Goal: Information Seeking & Learning: Learn about a topic

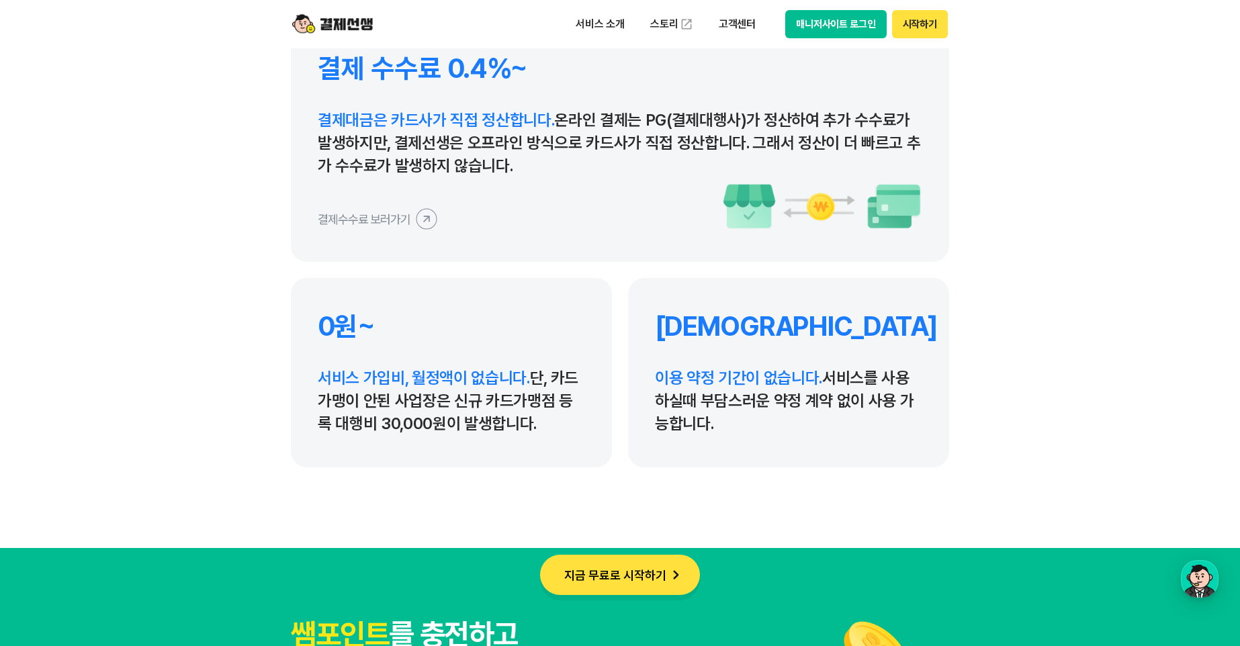
scroll to position [6322, 0]
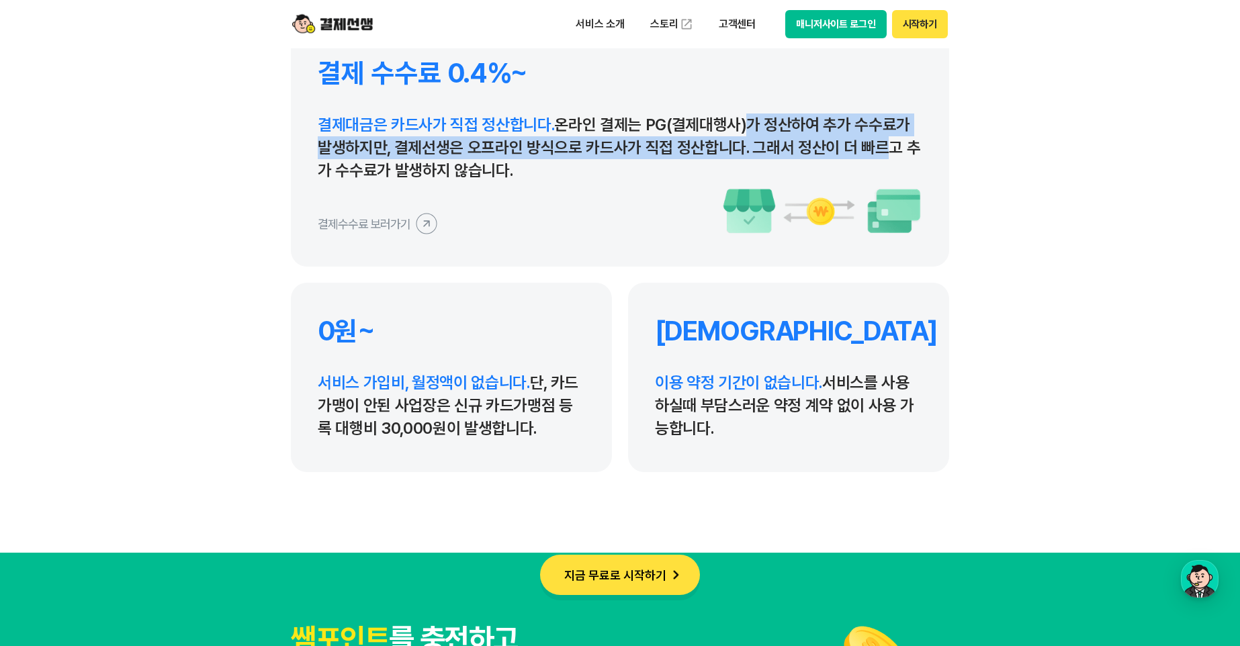
drag, startPoint x: 744, startPoint y: 118, endPoint x: 883, endPoint y: 141, distance: 141.0
click at [865, 139] on p "결제대금은 카드사가 직접 정산합니다. 온라인 결제는 PG(결제대행사)가 정산하여 추가 수수료가 발생하지만, 결제선생은 오프라인 방식으로 카드사…" at bounding box center [620, 148] width 605 height 69
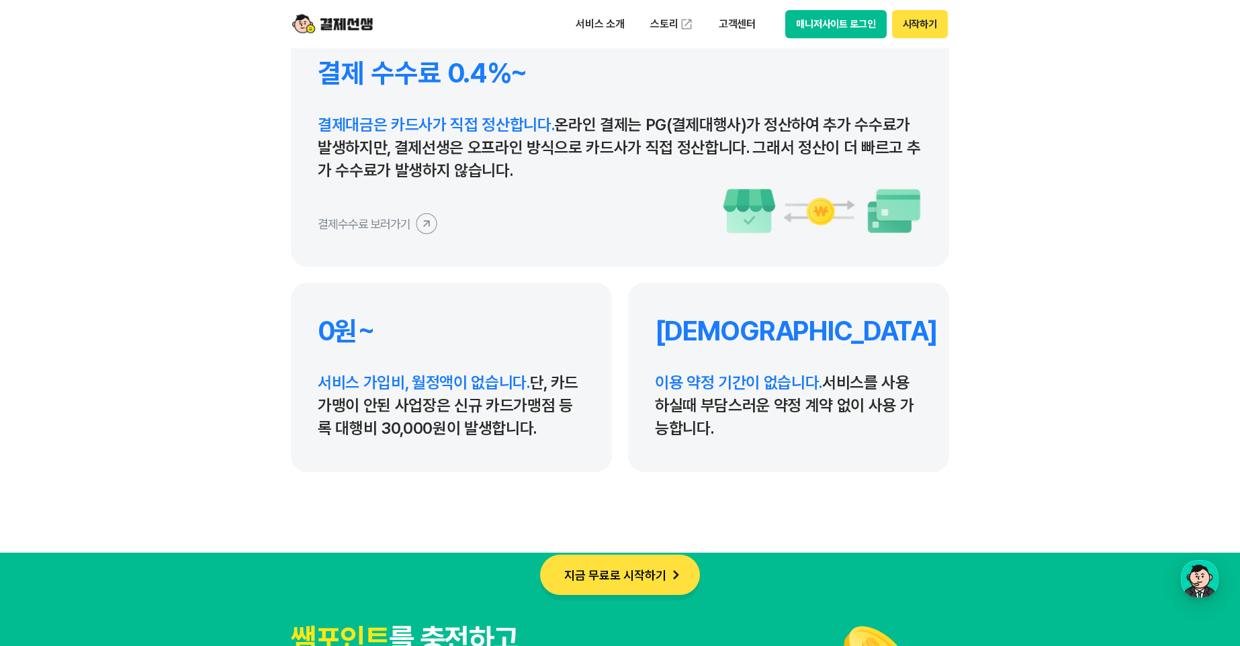
click at [883, 141] on p "결제대금은 카드사가 직접 정산합니다. 온라인 결제는 PG(결제대행사)가 정산하여 추가 수수료가 발생하지만, 결제선생은 오프라인 방식으로 카드사…" at bounding box center [620, 148] width 605 height 69
drag, startPoint x: 476, startPoint y: 155, endPoint x: 572, endPoint y: 171, distance: 97.4
click at [530, 162] on p "결제대금은 카드사가 직접 정산합니다. 온라인 결제는 PG(결제대행사)가 정산하여 추가 수수료가 발생하지만, 결제선생은 오프라인 방식으로 카드사…" at bounding box center [620, 148] width 605 height 69
click at [572, 171] on p "결제대금은 카드사가 직접 정산합니다. 온라인 결제는 PG(결제대행사)가 정산하여 추가 수수료가 발생하지만, 결제선생은 오프라인 방식으로 카드사…" at bounding box center [620, 148] width 605 height 69
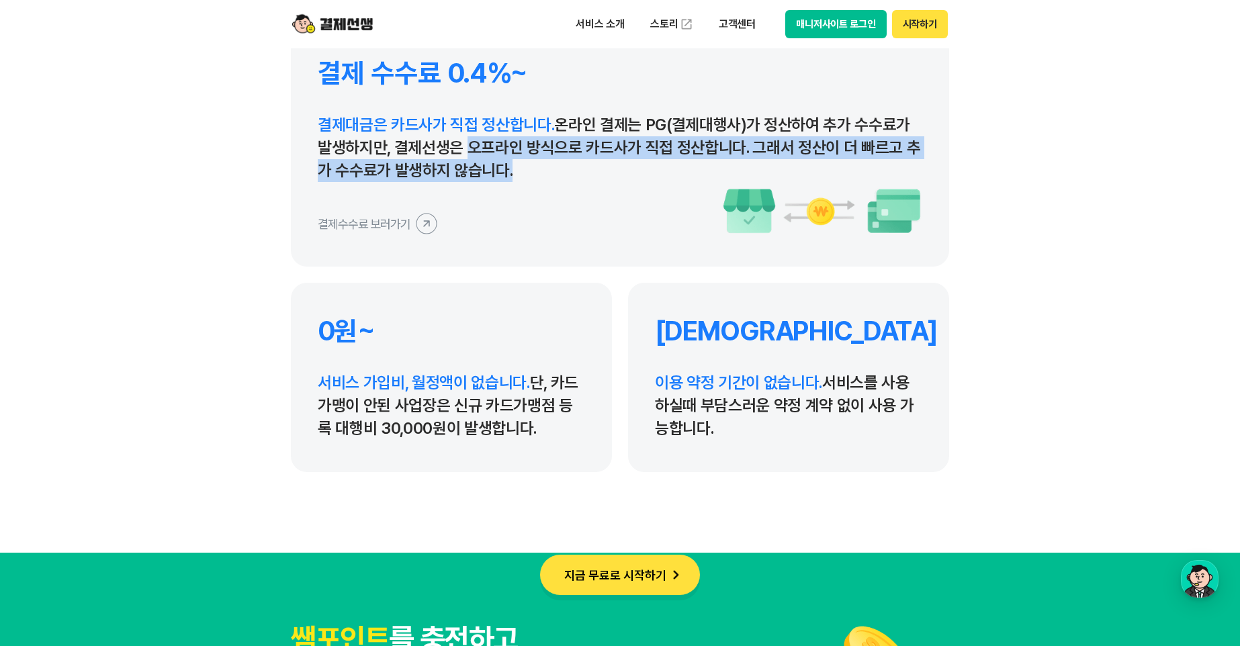
click at [505, 161] on p "결제대금은 카드사가 직접 정산합니다. 온라인 결제는 PG(결제대행사)가 정산하여 추가 수수료가 발생하지만, 결제선생은 오프라인 방식으로 카드사…" at bounding box center [620, 148] width 605 height 69
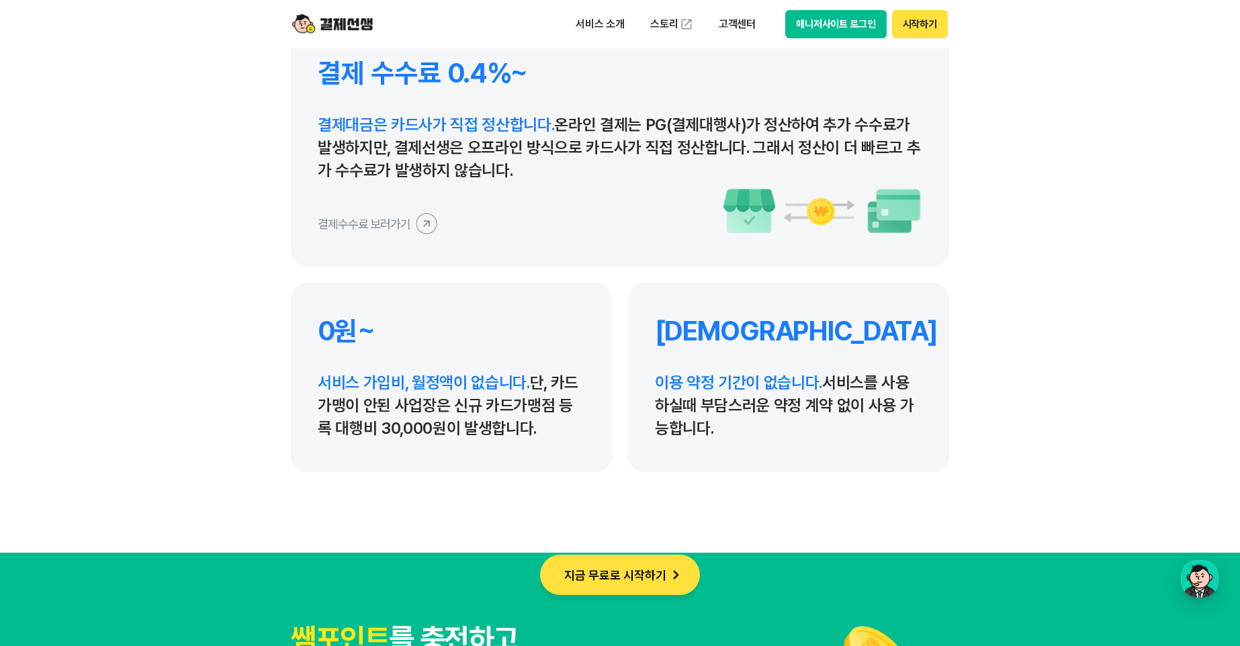
click at [580, 174] on p "결제대금은 카드사가 직접 정산합니다. 온라인 결제는 PG(결제대행사)가 정산하여 추가 수수료가 발생하지만, 결제선생은 오프라인 방식으로 카드사…" at bounding box center [620, 148] width 605 height 69
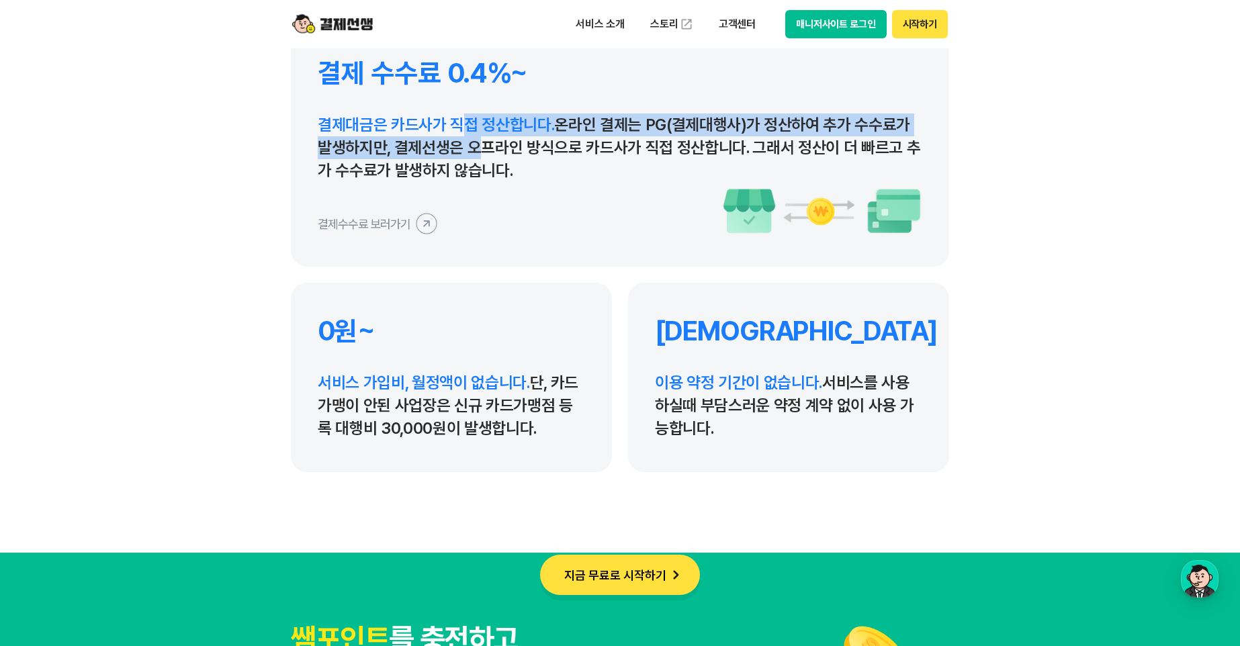
click at [553, 159] on p "결제대금은 카드사가 직접 정산합니다. 온라인 결제는 PG(결제대행사)가 정산하여 추가 수수료가 발생하지만, 결제선생은 오프라인 방식으로 카드사…" at bounding box center [620, 148] width 605 height 69
click at [627, 179] on p "결제대금은 카드사가 직접 정산합니다. 온라인 결제는 PG(결제대행사)가 정산하여 추가 수수료가 발생하지만, 결제선생은 오프라인 방식으로 카드사…" at bounding box center [620, 148] width 605 height 69
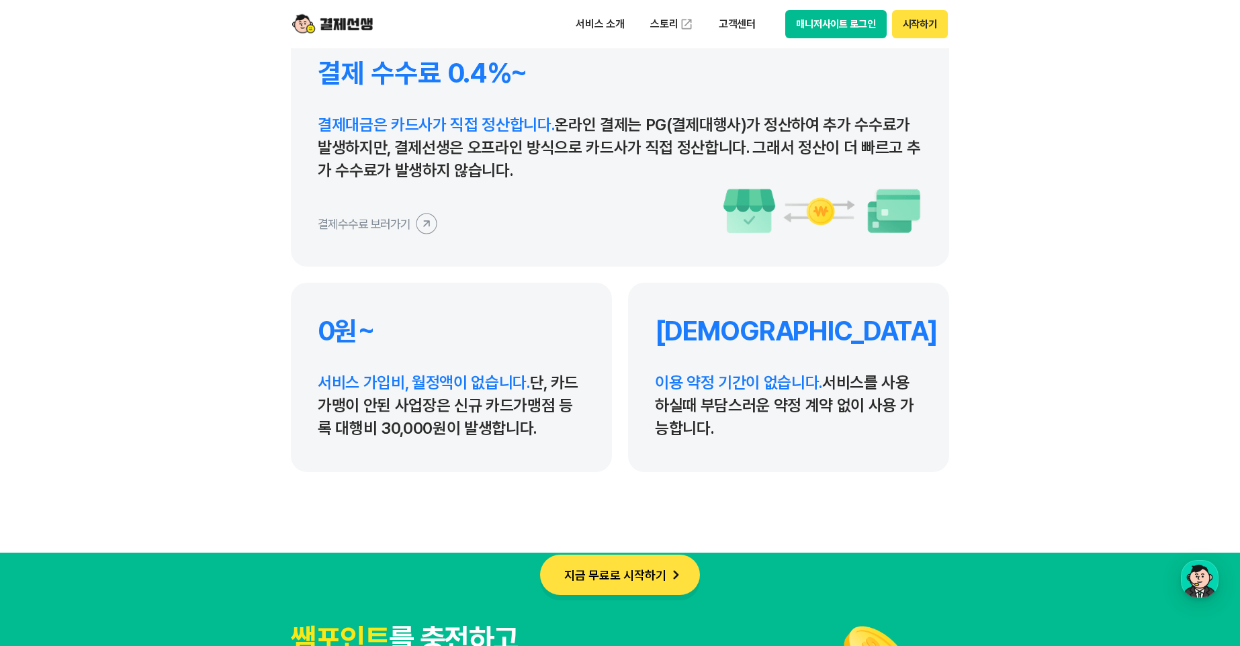
drag, startPoint x: 607, startPoint y: 169, endPoint x: 428, endPoint y: 118, distance: 186.5
click at [538, 144] on p "결제대금은 카드사가 직접 정산합니다. 온라인 결제는 PG(결제대행사)가 정산하여 추가 수수료가 발생하지만, 결제선생은 오프라인 방식으로 카드사…" at bounding box center [620, 148] width 605 height 69
click at [428, 118] on span "결제대금은 카드사가 직접 정산합니다." at bounding box center [436, 124] width 236 height 19
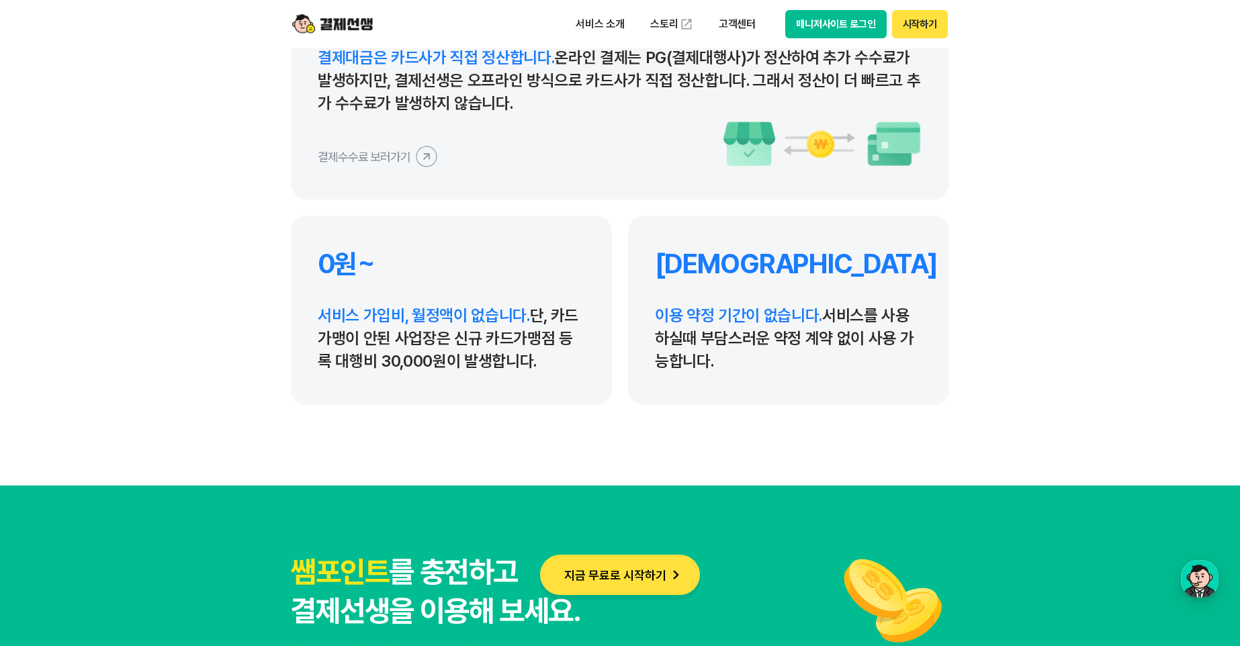
scroll to position [6458, 0]
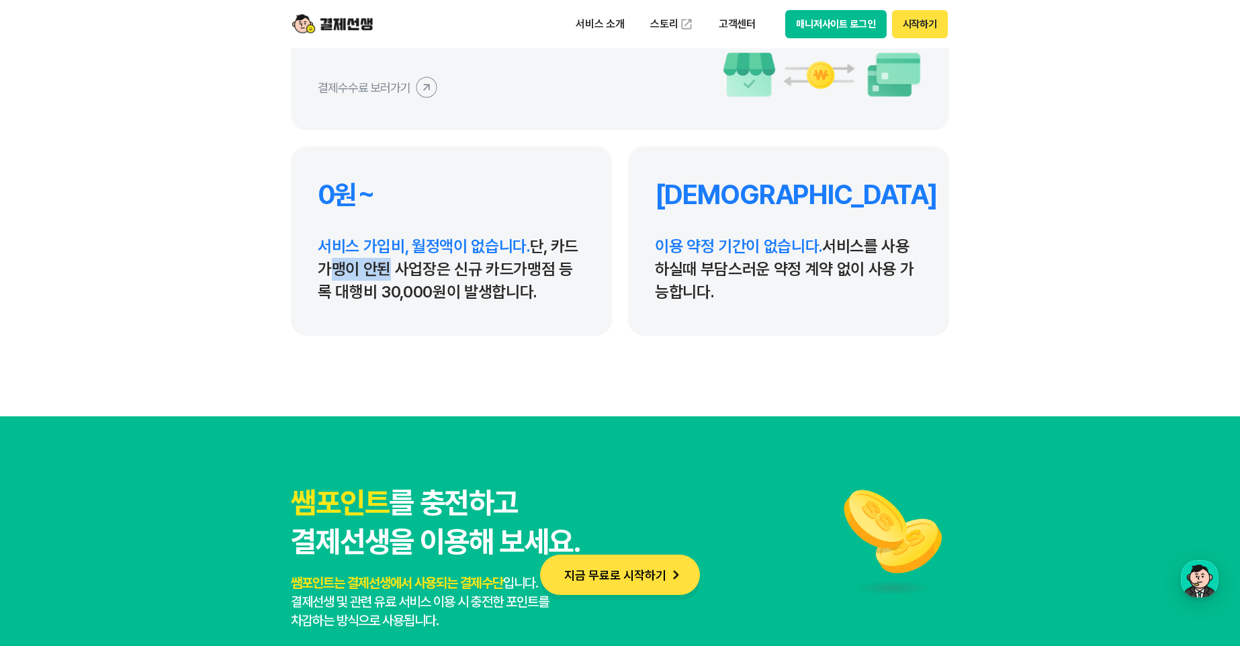
drag, startPoint x: 324, startPoint y: 265, endPoint x: 531, endPoint y: 290, distance: 208.5
click at [500, 286] on p "서비스 가입비, 월정액이 없습니다. 단, 카드가맹이 안된 사업장은 신규 카드가맹점 등록 대행비 30,000원이 발생합니다." at bounding box center [451, 269] width 267 height 69
click at [536, 290] on p "서비스 가입비, 월정액이 없습니다. 단, 카드가맹이 안된 사업장은 신규 카드가맹점 등록 대행비 30,000원이 발생합니다." at bounding box center [451, 269] width 267 height 69
drag, startPoint x: 554, startPoint y: 293, endPoint x: 392, endPoint y: 226, distance: 174.4
click at [438, 245] on p "서비스 가입비, 월정액이 없습니다. 단, 카드가맹이 안된 사업장은 신규 카드가맹점 등록 대행비 30,000원이 발생합니다." at bounding box center [451, 269] width 267 height 69
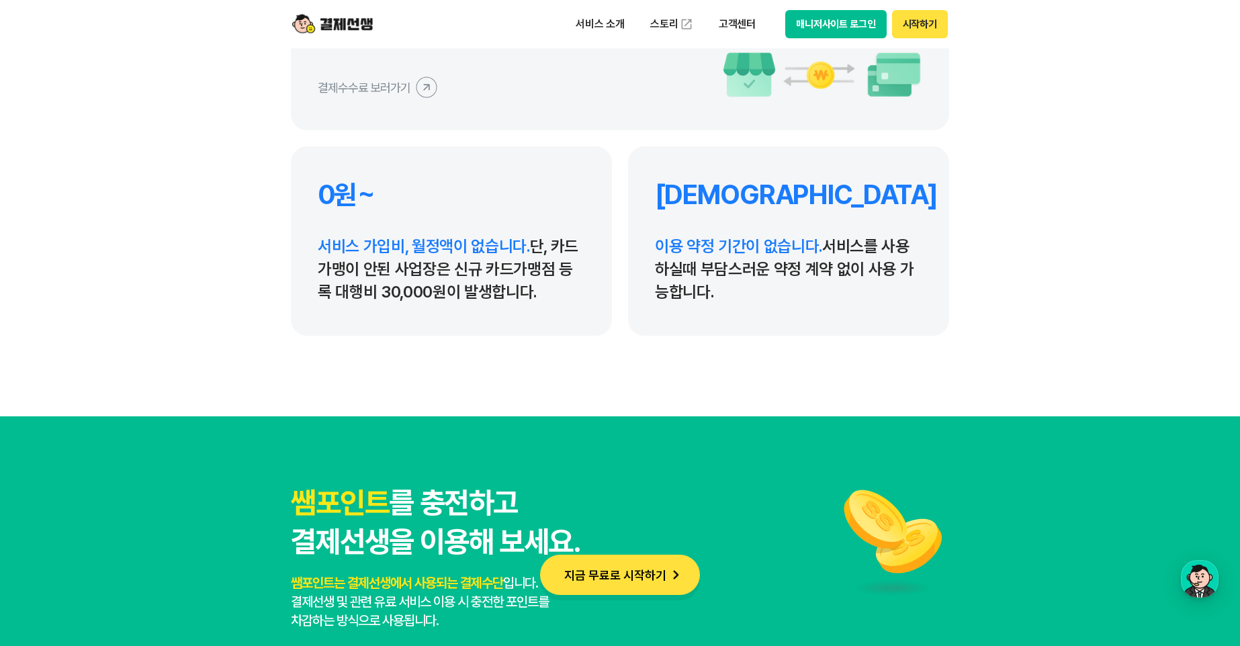
click at [392, 226] on div "0원~ 서비스 가입비, 월정액이 없습니다. 단, 카드가맹이 안된 사업장은 신규 카드가맹점 등록 대행비 30,000원이 발생합니다." at bounding box center [451, 240] width 321 height 189
drag, startPoint x: 396, startPoint y: 269, endPoint x: 492, endPoint y: 291, distance: 98.4
click at [466, 286] on p "서비스 가입비, 월정액이 없습니다. 단, 카드가맹이 안된 사업장은 신규 카드가맹점 등록 대행비 30,000원이 발생합니다." at bounding box center [451, 269] width 267 height 69
click at [515, 292] on p "서비스 가입비, 월정액이 없습니다. 단, 카드가맹이 안된 사업장은 신규 카드가맹점 등록 대행비 30,000원이 발생합니다." at bounding box center [451, 269] width 267 height 69
drag, startPoint x: 484, startPoint y: 273, endPoint x: 437, endPoint y: 259, distance: 48.9
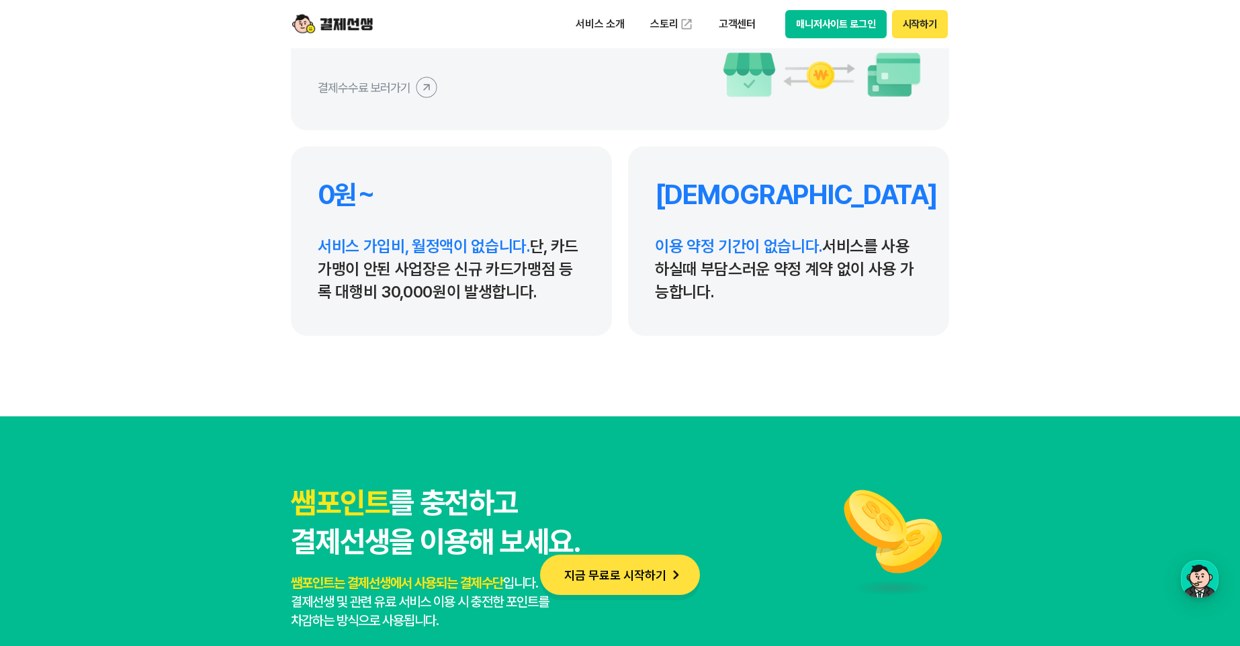
click at [452, 264] on p "서비스 가입비, 월정액이 없습니다. 단, 카드가맹이 안된 사업장은 신규 카드가맹점 등록 대행비 30,000원이 발생합니다." at bounding box center [451, 269] width 267 height 69
click at [425, 255] on span "서비스 가입비, 월정액이 없습니다." at bounding box center [424, 245] width 212 height 19
drag, startPoint x: 446, startPoint y: 271, endPoint x: 519, endPoint y: 281, distance: 73.3
click at [484, 278] on p "서비스 가입비, 월정액이 없습니다. 단, 카드가맹이 안된 사업장은 신규 카드가맹점 등록 대행비 30,000원이 발생합니다." at bounding box center [451, 269] width 267 height 69
drag, startPoint x: 525, startPoint y: 281, endPoint x: 563, endPoint y: 290, distance: 38.6
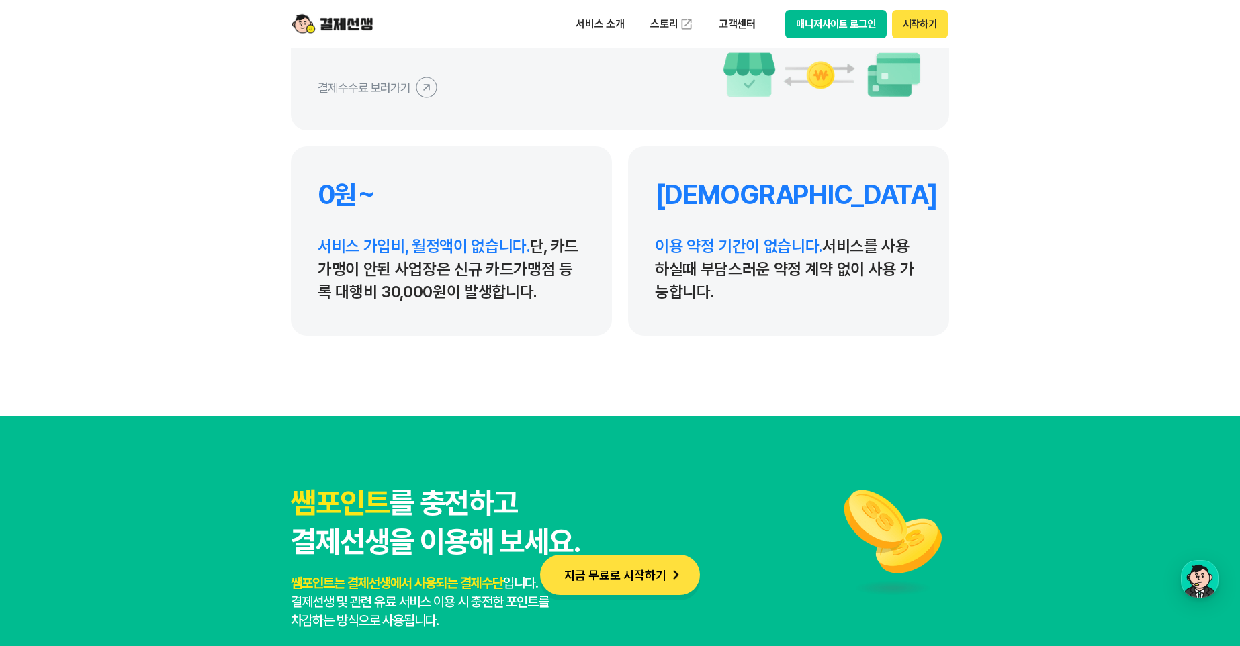
click at [525, 281] on p "서비스 가입비, 월정액이 없습니다. 단, 카드가맹이 안된 사업장은 신규 카드가맹점 등록 대행비 30,000원이 발생합니다." at bounding box center [451, 269] width 267 height 69
drag, startPoint x: 563, startPoint y: 290, endPoint x: 448, endPoint y: 253, distance: 120.9
click at [470, 259] on p "서비스 가입비, 월정액이 없습니다. 단, 카드가맹이 안된 사업장은 신규 카드가맹점 등록 대행비 30,000원이 발생합니다." at bounding box center [451, 269] width 267 height 69
click at [443, 251] on span "서비스 가입비, 월정액이 없습니다." at bounding box center [424, 245] width 212 height 19
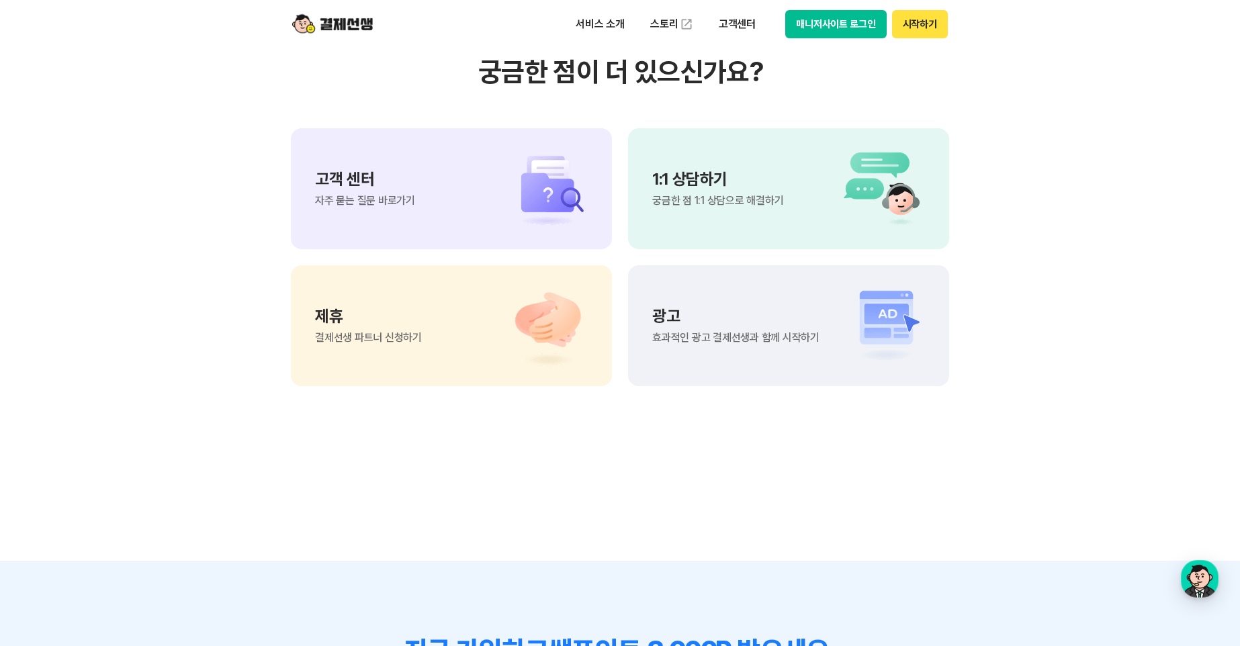
scroll to position [11115, 0]
